Goal: Information Seeking & Learning: Learn about a topic

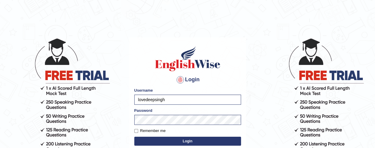
click at [181, 141] on button "Login" at bounding box center [187, 141] width 107 height 9
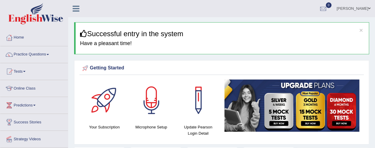
click at [50, 53] on link "Practice Questions" at bounding box center [34, 53] width 68 height 15
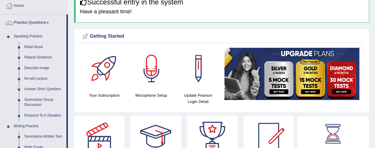
scroll to position [36, 0]
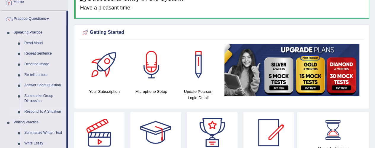
click at [42, 109] on link "Respond To A Situation" at bounding box center [44, 111] width 45 height 11
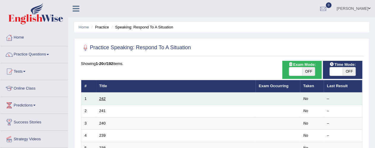
click at [101, 97] on link "242" at bounding box center [102, 98] width 7 height 4
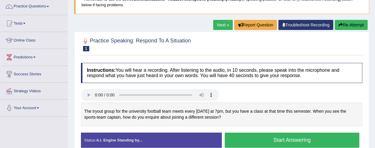
scroll to position [47, 0]
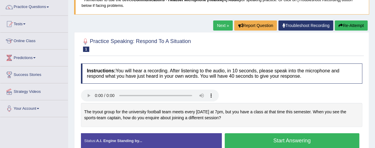
click at [219, 23] on link "Next »" at bounding box center [223, 25] width 20 height 10
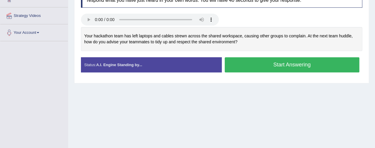
scroll to position [130, 0]
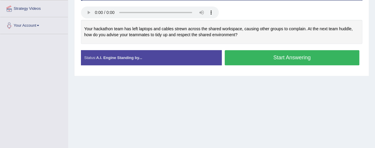
click at [242, 54] on button "Start Answering" at bounding box center [292, 57] width 135 height 15
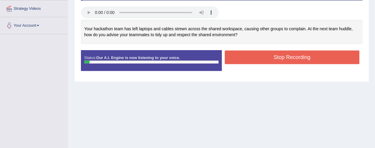
click at [272, 60] on button "Stop Recording" at bounding box center [292, 57] width 135 height 14
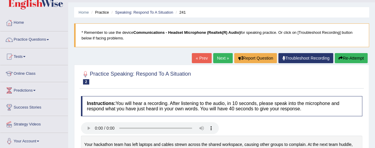
scroll to position [0, 0]
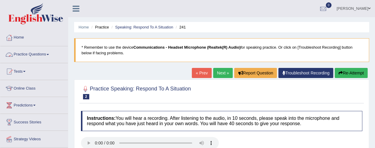
click at [50, 55] on link "Practice Questions" at bounding box center [34, 53] width 68 height 15
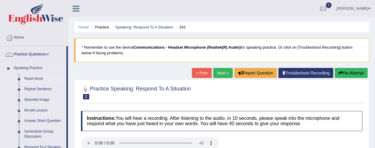
click at [27, 76] on link "Read Aloud" at bounding box center [44, 78] width 45 height 11
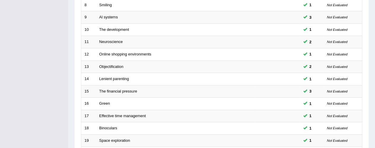
scroll to position [241, 0]
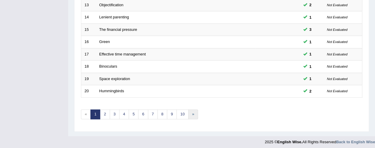
click at [188, 115] on link "»" at bounding box center [193, 114] width 10 height 10
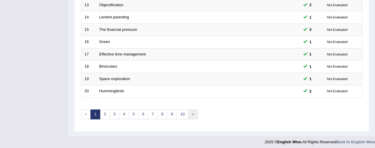
click at [188, 115] on link "»" at bounding box center [193, 114] width 10 height 10
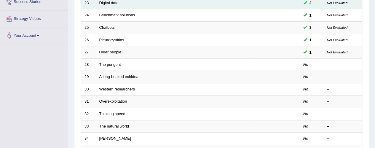
scroll to position [99, 0]
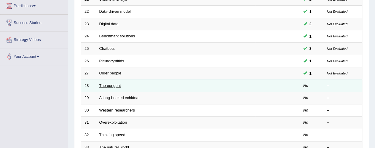
click at [105, 84] on link "The pungent" at bounding box center [110, 85] width 22 height 4
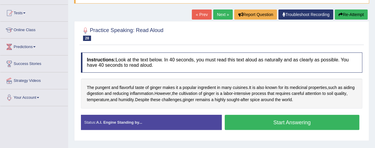
scroll to position [59, 0]
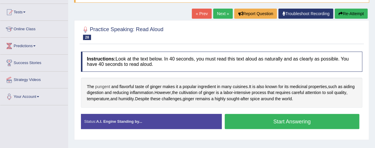
click at [102, 87] on span "pungent" at bounding box center [102, 87] width 15 height 6
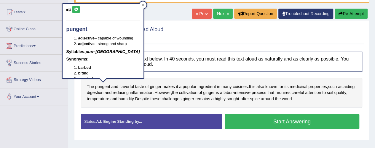
click at [76, 10] on icon at bounding box center [76, 10] width 4 height 4
click at [141, 6] on icon at bounding box center [142, 5] width 3 height 3
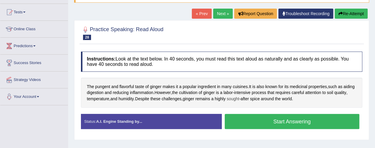
click at [239, 98] on span "sought" at bounding box center [233, 99] width 12 height 6
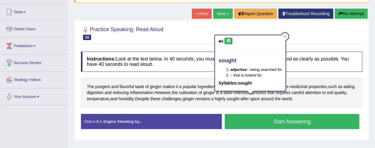
click at [230, 39] on button at bounding box center [228, 41] width 8 height 7
click at [286, 36] on icon at bounding box center [284, 36] width 3 height 3
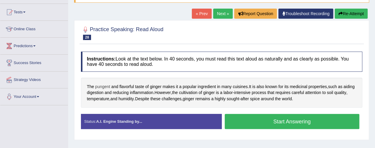
click at [106, 86] on span "pungent" at bounding box center [102, 87] width 15 height 6
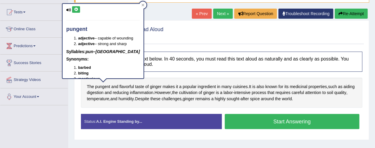
click at [73, 9] on button at bounding box center [76, 9] width 8 height 7
click at [79, 8] on button at bounding box center [76, 9] width 8 height 7
click at [139, 5] on div at bounding box center [142, 4] width 7 height 7
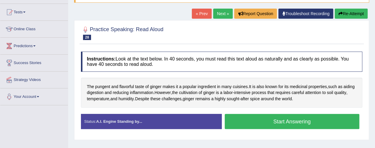
click at [267, 117] on button "Start Answering" at bounding box center [292, 121] width 135 height 15
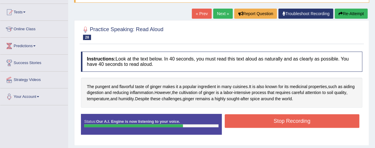
click at [267, 117] on button "Stop Recording" at bounding box center [292, 121] width 135 height 14
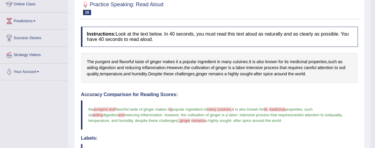
scroll to position [83, 0]
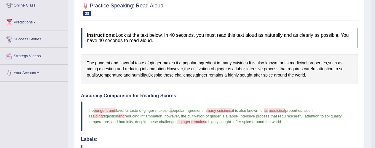
drag, startPoint x: 86, startPoint y: 103, endPoint x: 68, endPoint y: 63, distance: 44.5
click at [68, 63] on div "Toggle navigation Home Practice Questions Speaking Practice Read Aloud Repeat S…" at bounding box center [185, 120] width 370 height 407
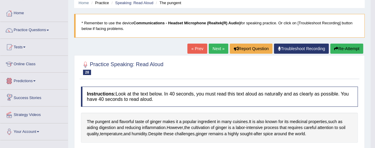
scroll to position [24, 0]
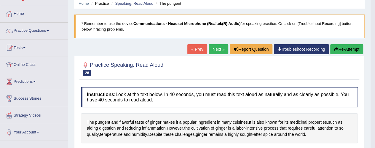
click at [217, 51] on link "Next »" at bounding box center [219, 49] width 20 height 10
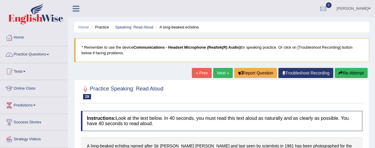
click at [50, 55] on link "Practice Questions" at bounding box center [34, 53] width 68 height 15
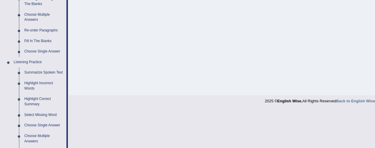
scroll to position [213, 0]
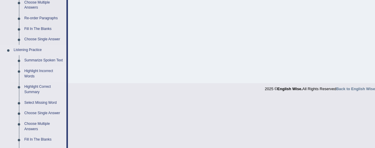
click at [35, 69] on link "Highlight Incorrect Words" at bounding box center [44, 74] width 45 height 16
click at [35, 69] on ul "Home Practice Questions Speaking Practice Read Aloud Repeat Sentence Describe I…" at bounding box center [34, 41] width 68 height 451
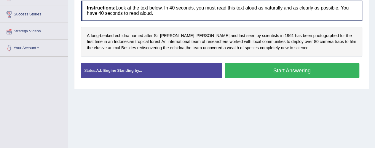
scroll to position [163, 0]
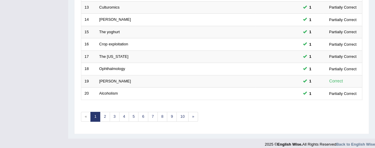
scroll to position [241, 0]
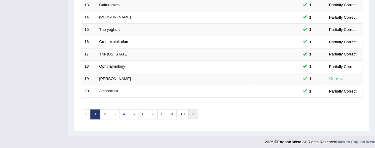
click at [190, 116] on link "»" at bounding box center [193, 114] width 10 height 10
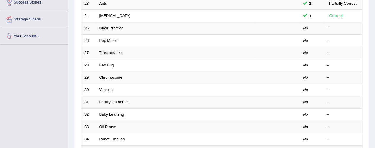
scroll to position [118, 0]
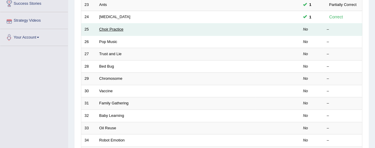
click at [115, 28] on link "Choir Practice" at bounding box center [111, 29] width 24 height 4
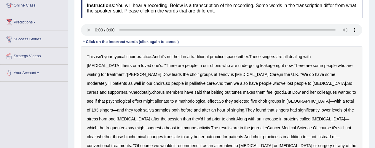
scroll to position [95, 0]
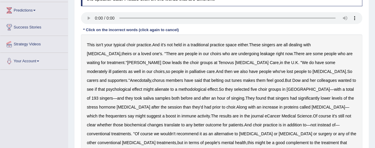
click at [260, 53] on b "leakage" at bounding box center [267, 53] width 15 height 5
click at [178, 90] on b "methodological" at bounding box center [192, 89] width 28 height 5
click at [126, 113] on b "frequenters" at bounding box center [115, 115] width 21 height 5
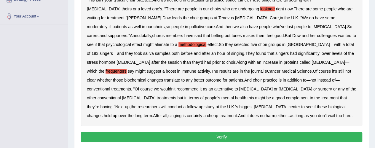
scroll to position [142, 0]
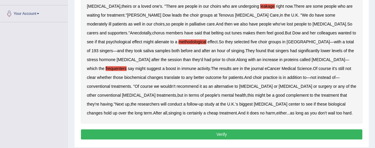
click at [254, 133] on button "Verify" at bounding box center [221, 134] width 281 height 10
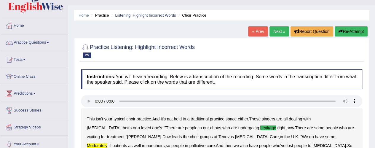
scroll to position [12, 0]
click at [275, 33] on link "Next »" at bounding box center [279, 31] width 20 height 10
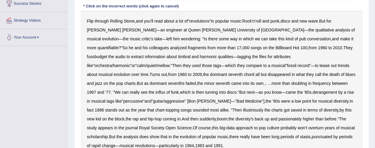
scroll to position [130, 0]
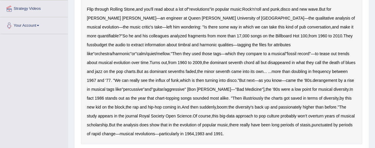
click at [107, 42] on b "fussbudget" at bounding box center [97, 44] width 20 height 5
click at [243, 98] on b "illustriously" at bounding box center [253, 98] width 20 height 5
click at [278, 106] on b "passionately" at bounding box center [289, 107] width 23 height 5
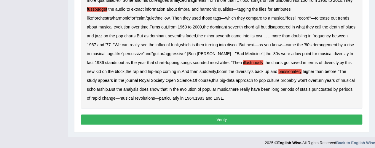
scroll to position [169, 0]
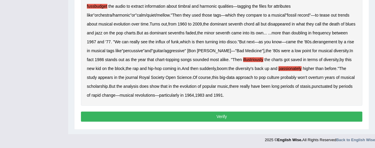
click at [271, 113] on button "Verify" at bounding box center [221, 116] width 281 height 10
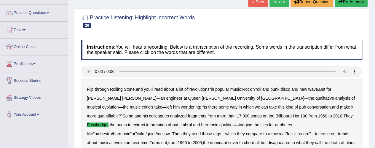
scroll to position [2, 0]
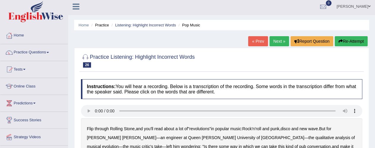
click at [279, 44] on link "Next »" at bounding box center [279, 41] width 20 height 10
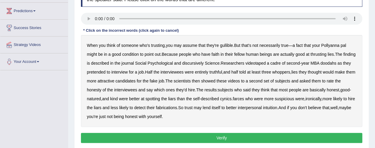
scroll to position [95, 0]
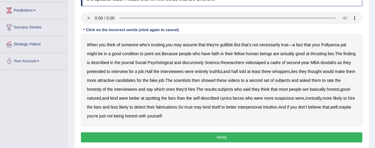
click at [131, 54] on b "condition" at bounding box center [130, 53] width 17 height 5
click at [320, 55] on b "thrusting" at bounding box center [318, 53] width 16 height 5
click at [203, 62] on b "discursively" at bounding box center [192, 62] width 21 height 5
click at [336, 63] on b "doodahs" at bounding box center [328, 62] width 16 height 5
click at [244, 96] on b "farces" at bounding box center [238, 98] width 11 height 5
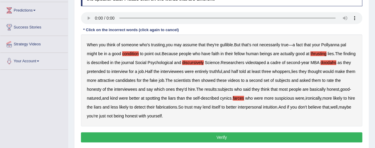
click at [161, 137] on button "Verify" at bounding box center [221, 137] width 281 height 10
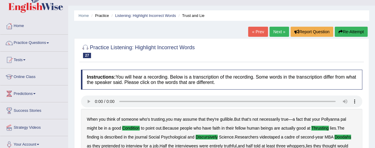
scroll to position [0, 0]
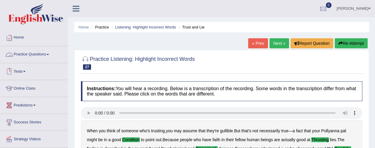
click at [47, 54] on link "Practice Questions" at bounding box center [34, 53] width 68 height 15
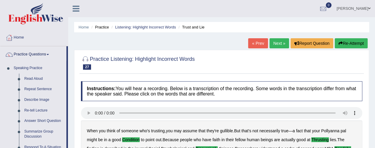
click at [47, 54] on link "Practice Questions" at bounding box center [33, 53] width 66 height 15
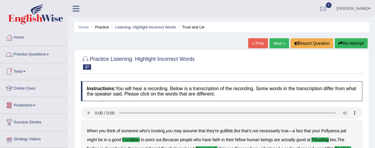
click at [49, 55] on span at bounding box center [48, 54] width 2 height 1
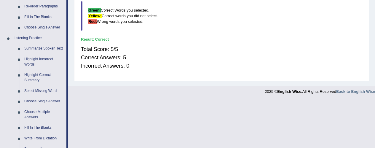
scroll to position [237, 0]
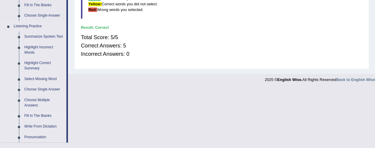
click at [41, 116] on link "Fill In The Blanks" at bounding box center [44, 115] width 45 height 11
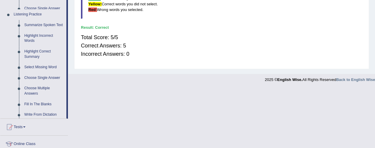
click at [41, 116] on ul "Home Practice Questions Speaking Practice Read Aloud Repeat Sentence Describe I…" at bounding box center [34, 5] width 68 height 427
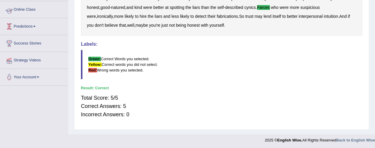
scroll to position [80, 0]
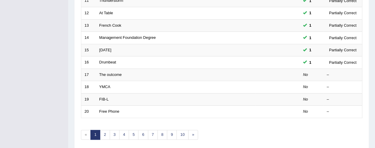
scroll to position [241, 0]
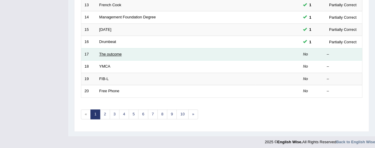
click at [102, 52] on link "The outcome" at bounding box center [110, 54] width 23 height 4
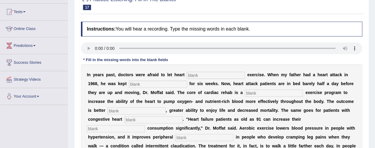
scroll to position [71, 0]
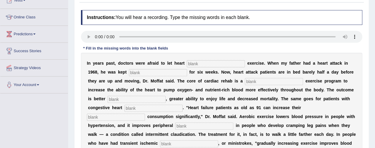
click at [196, 63] on input "text" at bounding box center [216, 63] width 58 height 7
type input "patients"
click at [143, 73] on input "text" at bounding box center [158, 72] width 58 height 7
click at [131, 72] on input "sentary" at bounding box center [158, 72] width 58 height 7
type input "scentary"
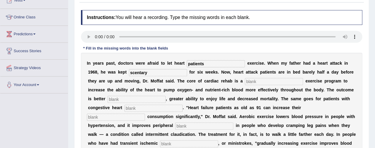
click at [253, 80] on input "text" at bounding box center [274, 81] width 58 height 7
type input "progressive"
click at [129, 99] on input "text" at bounding box center [137, 99] width 58 height 7
type input "indurance"
click at [134, 106] on input "text" at bounding box center [153, 108] width 58 height 7
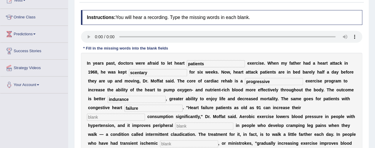
type input "failure"
click at [98, 119] on input "text" at bounding box center [116, 116] width 58 height 7
type input "oxygen"
click at [190, 128] on input "text" at bounding box center [204, 125] width 58 height 7
type input "curculation"
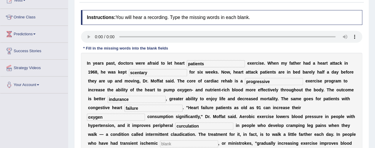
click at [176, 143] on input "text" at bounding box center [189, 143] width 58 height 7
click at [176, 143] on input "attacks" at bounding box center [189, 143] width 58 height 7
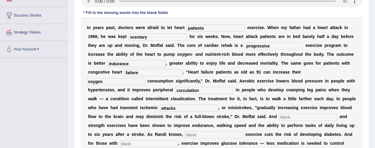
scroll to position [95, 0]
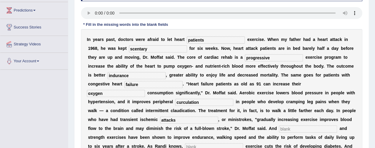
type input "attacks"
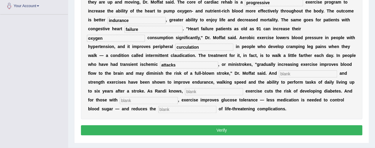
scroll to position [154, 0]
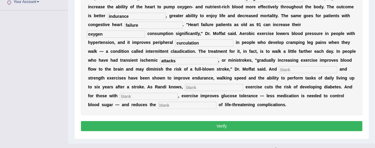
click at [287, 68] on input "text" at bounding box center [308, 69] width 58 height 7
type input "aroki"
click at [210, 88] on input "text" at bounding box center [214, 87] width 58 height 7
type input "moderate"
click at [130, 95] on input "text" at bounding box center [149, 96] width 58 height 7
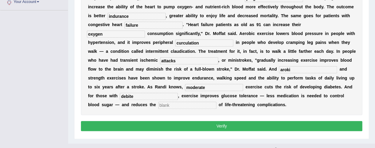
type input "debite"
click at [165, 107] on input "text" at bounding box center [187, 105] width 58 height 7
type input "risk"
click at [136, 98] on input "debite" at bounding box center [149, 96] width 58 height 7
type input "diabetes"
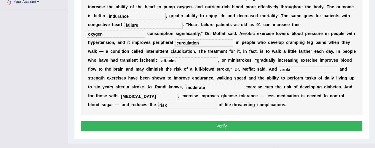
click at [293, 69] on input "aroki" at bounding box center [308, 69] width 58 height 7
type input "arobik"
click at [260, 124] on button "Verify" at bounding box center [221, 126] width 281 height 10
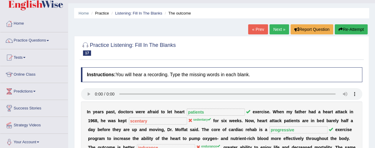
scroll to position [0, 0]
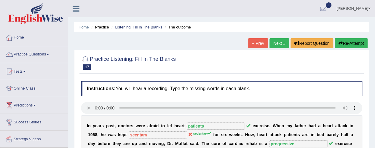
click at [278, 46] on link "Next »" at bounding box center [279, 43] width 20 height 10
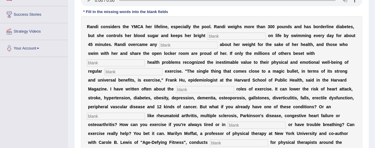
scroll to position [107, 0]
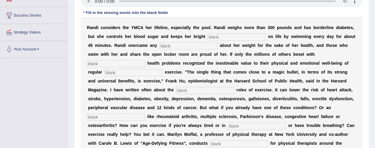
click at [220, 38] on input "text" at bounding box center [236, 36] width 58 height 7
type input "look"
click at [166, 44] on input "text" at bounding box center [188, 45] width 58 height 7
type input "selfconfinence"
click at [98, 64] on input "text" at bounding box center [116, 63] width 58 height 7
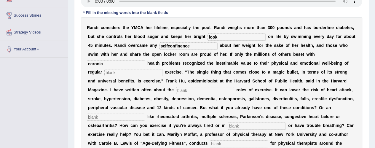
type input "ecronic"
click at [114, 75] on input "text" at bounding box center [133, 72] width 58 height 7
type input "physical"
click at [190, 90] on input "text" at bounding box center [205, 90] width 58 height 7
type input "protective"
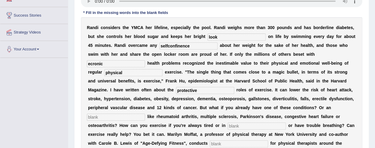
click at [98, 118] on input "text" at bounding box center [116, 116] width 58 height 7
type input "element"
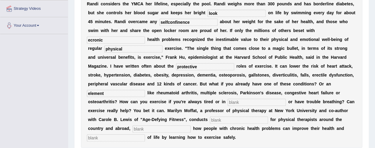
scroll to position [142, 0]
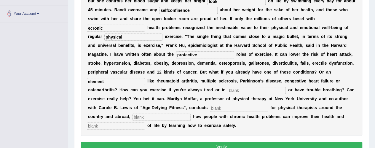
click at [235, 90] on input "text" at bounding box center [256, 90] width 58 height 7
type input "pain"
click at [217, 109] on input "text" at bounding box center [239, 108] width 58 height 7
type input "workshop"
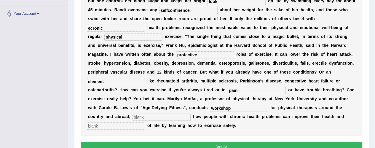
click at [165, 118] on input "text" at bounding box center [161, 116] width 58 height 7
click at [111, 129] on div "R a n d i c o n s i d e r s t h e Y M C A h e r l i f e l i n e , e s p e c i a…" at bounding box center [221, 59] width 281 height 154
click at [110, 126] on input "text" at bounding box center [116, 125] width 58 height 7
type input "quality"
click at [102, 27] on input "ecronic" at bounding box center [116, 28] width 58 height 7
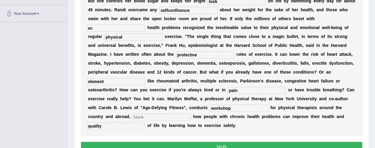
type input "e"
type input "chronic"
click at [171, 145] on button "Verify" at bounding box center [221, 147] width 281 height 10
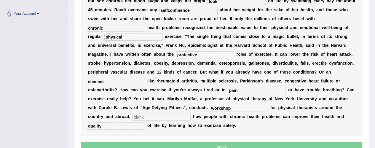
scroll to position [140, 0]
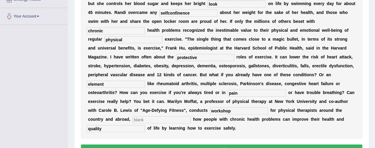
click at [144, 121] on input "text" at bounding box center [161, 119] width 58 height 7
click at [180, 12] on input "selfconfinence" at bounding box center [188, 12] width 58 height 7
click at [167, 12] on input "selfconfidence" at bounding box center [188, 12] width 58 height 7
type input "self confidence"
click at [133, 120] on input "text" at bounding box center [161, 119] width 58 height 7
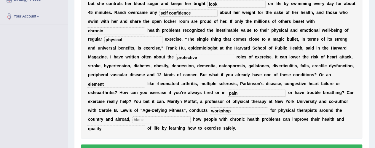
type input "a"
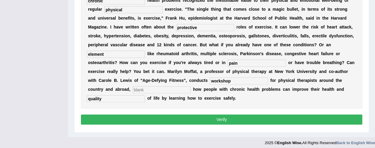
scroll to position [172, 0]
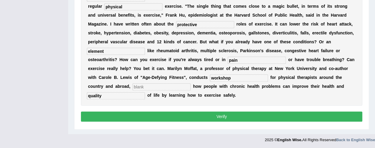
click at [166, 84] on input "text" at bounding box center [161, 86] width 58 height 7
type input "deminstration"
click at [139, 115] on button "Verify" at bounding box center [221, 116] width 281 height 10
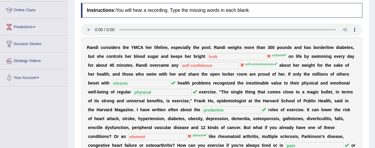
scroll to position [72, 0]
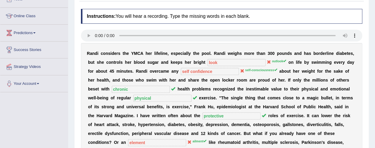
click at [374, 3] on div "Home Practice Listening: Fill In The Blanks YMCA « Prev Next » Report Question …" at bounding box center [221, 86] width 307 height 316
drag, startPoint x: 374, startPoint y: 3, endPoint x: 378, endPoint y: 5, distance: 3.7
click at [374, 5] on html "Toggle navigation Home Practice Questions Speaking Practice Read Aloud Repeat S…" at bounding box center [187, 2] width 375 height 148
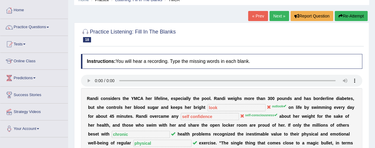
scroll to position [25, 0]
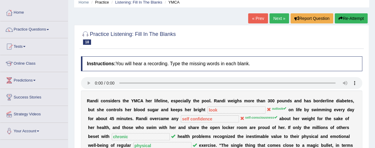
click at [282, 18] on link "Next »" at bounding box center [279, 18] width 20 height 10
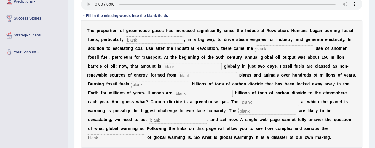
scroll to position [104, 0]
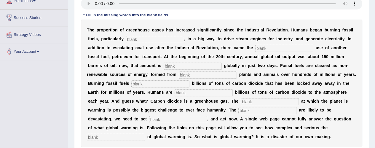
click at [134, 36] on input "text" at bounding box center [155, 39] width 58 height 7
type input "coal"
click at [266, 47] on input "text" at bounding box center [284, 48] width 58 height 7
type input "wild"
click at [272, 50] on input "wild" at bounding box center [284, 48] width 58 height 7
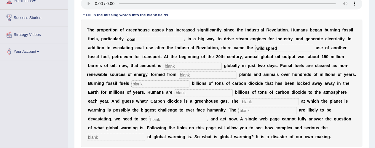
click at [274, 49] on input "wild spred" at bounding box center [284, 48] width 58 height 7
type input "wild spread"
click at [169, 67] on input "text" at bounding box center [193, 66] width 58 height 7
drag, startPoint x: 173, startPoint y: 69, endPoint x: 171, endPoint y: 55, distance: 13.7
click at [171, 55] on div "T h e p r o p o r t i o n o f g r e e n h o u s e g a s e s h a s i n c r e a s…" at bounding box center [221, 83] width 281 height 127
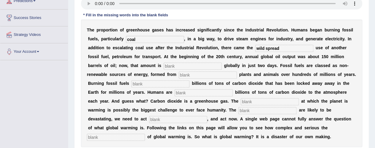
click at [172, 63] on input "text" at bounding box center [193, 66] width 58 height 7
type input "extractive"
click at [185, 78] on div "T h e p r o p o r t i o n o f g r e e n h o u s e g a s e s h a s i n c r e a s…" at bounding box center [221, 83] width 281 height 127
click at [183, 74] on input "text" at bounding box center [208, 74] width 58 height 7
type input "decade"
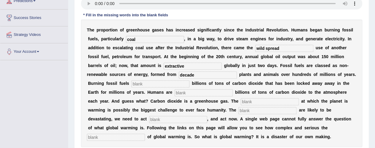
click at [149, 84] on input "text" at bounding box center [160, 83] width 58 height 7
type input "release"
click at [181, 94] on input "text" at bounding box center [203, 92] width 58 height 7
type input "adding"
click at [248, 102] on input "text" at bounding box center [270, 101] width 58 height 7
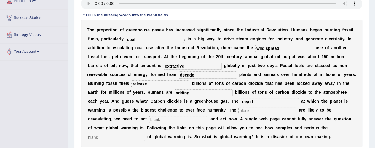
type input "rayed"
click at [241, 112] on input "text" at bounding box center [267, 110] width 58 height 7
type input "impact"
click at [246, 101] on input "rayed" at bounding box center [270, 101] width 58 height 7
click at [249, 101] on input "rayed" at bounding box center [270, 101] width 58 height 7
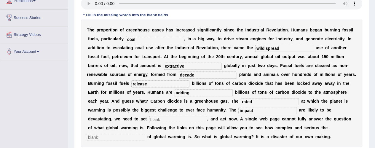
type input "rated"
click at [157, 118] on input "text" at bounding box center [178, 119] width 58 height 7
click at [130, 137] on input "text" at bounding box center [116, 137] width 58 height 7
type input "issues"
click at [168, 118] on input "text" at bounding box center [178, 119] width 58 height 7
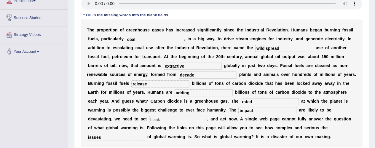
click at [156, 119] on input "text" at bounding box center [178, 119] width 58 height 7
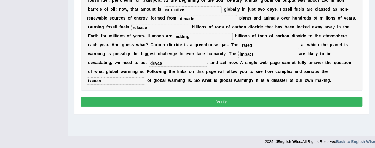
scroll to position [163, 0]
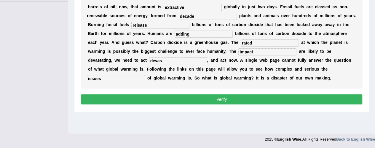
type input "devas"
click at [108, 76] on input "issues" at bounding box center [116, 78] width 58 height 7
type input "issue"
click at [103, 97] on button "Verify" at bounding box center [221, 99] width 281 height 10
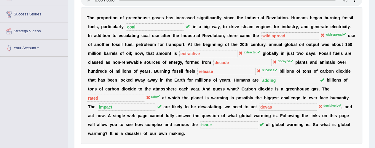
scroll to position [104, 0]
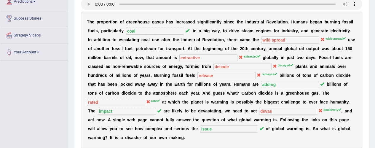
click at [374, 2] on div "Home Practice Listening: Fill In The Blanks FIB-L « Prev Next » Report Question…" at bounding box center [221, 44] width 307 height 296
drag, startPoint x: 374, startPoint y: 2, endPoint x: 379, endPoint y: 7, distance: 6.9
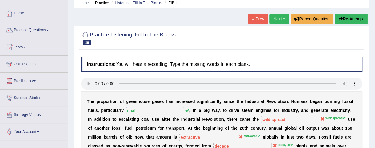
scroll to position [17, 0]
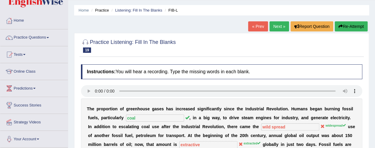
click at [272, 28] on link "Next »" at bounding box center [279, 26] width 20 height 10
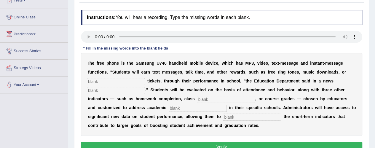
scroll to position [83, 0]
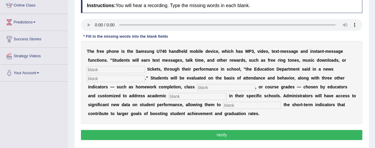
click at [97, 71] on input "text" at bounding box center [116, 69] width 58 height 7
click at [102, 66] on input "text" at bounding box center [116, 69] width 58 height 7
type input "event"
click at [108, 81] on input "text" at bounding box center [116, 78] width 58 height 7
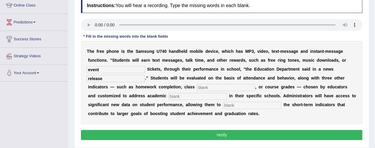
type input "release"
click at [207, 89] on input "text" at bounding box center [226, 87] width 58 height 7
click at [212, 90] on div "T h e f r e e p h o n e i s t h e S a m s u n g U 7 4 0 h a n d h e l d m o b i…" at bounding box center [221, 82] width 281 height 83
click at [210, 87] on input "part" at bounding box center [226, 87] width 58 height 7
click at [210, 87] on input "partic" at bounding box center [226, 87] width 58 height 7
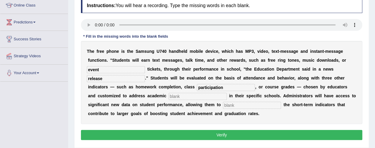
type input "participation"
click at [180, 96] on input "text" at bounding box center [198, 96] width 58 height 7
type input "pirority"
click at [231, 104] on input "text" at bounding box center [252, 105] width 58 height 7
type input "track"
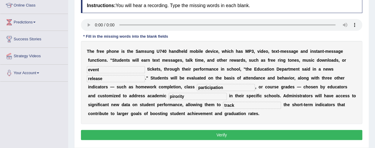
click at [173, 95] on input "pirority" at bounding box center [198, 96] width 58 height 7
click at [173, 94] on input "pirority" at bounding box center [198, 96] width 58 height 7
click at [173, 95] on input "pirority" at bounding box center [198, 96] width 58 height 7
type input "pirority"
click at [148, 132] on button "Verify" at bounding box center [221, 135] width 281 height 10
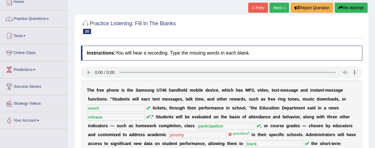
scroll to position [36, 0]
click at [273, 4] on link "Next »" at bounding box center [279, 8] width 20 height 10
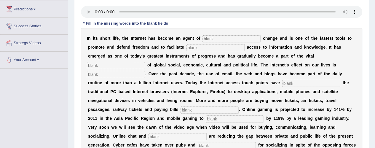
scroll to position [95, 0]
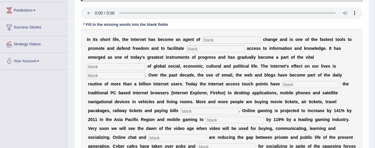
click at [213, 42] on input "text" at bounding box center [231, 39] width 58 height 7
click at [219, 42] on input "text" at bounding box center [231, 39] width 58 height 7
type input "revolutionly"
click at [194, 50] on input "text" at bounding box center [215, 48] width 58 height 7
type input "democrative"
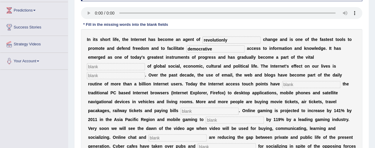
click at [100, 65] on input "text" at bounding box center [116, 66] width 58 height 7
click at [94, 67] on input "text" at bounding box center [116, 66] width 58 height 7
type input "infrastructure"
click at [102, 77] on input "text" at bounding box center [116, 75] width 58 height 7
type input "pressive"
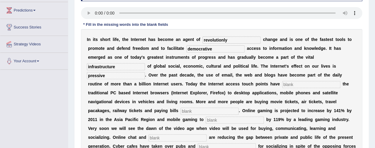
click at [290, 83] on input "text" at bounding box center [311, 84] width 58 height 7
type input "outgrown"
click at [193, 110] on input "text" at bounding box center [209, 111] width 58 height 7
